Goal: Find contact information: Find contact information

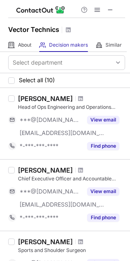
drag, startPoint x: 46, startPoint y: 96, endPoint x: 27, endPoint y: 96, distance: 18.8
click at [27, 96] on div "Ablaye Mbaye" at bounding box center [45, 98] width 55 height 8
click at [78, 98] on span at bounding box center [80, 98] width 5 height 7
click at [78, 168] on span at bounding box center [80, 170] width 5 height 7
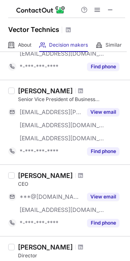
scroll to position [327, 0]
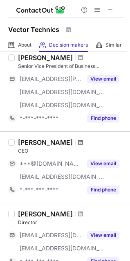
click at [78, 141] on span at bounding box center [80, 142] width 5 height 7
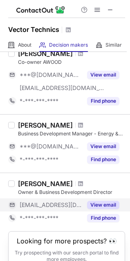
scroll to position [572, 0]
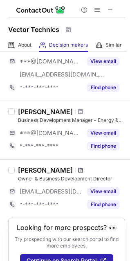
click at [78, 171] on span at bounding box center [80, 170] width 5 height 7
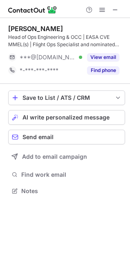
scroll to position [185, 130]
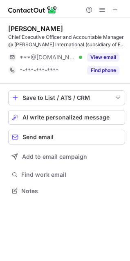
scroll to position [185, 130]
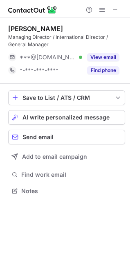
scroll to position [185, 130]
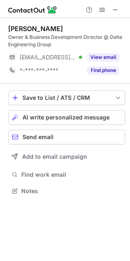
scroll to position [185, 130]
click at [114, 8] on span at bounding box center [115, 10] width 7 height 7
